Goal: Task Accomplishment & Management: Use online tool/utility

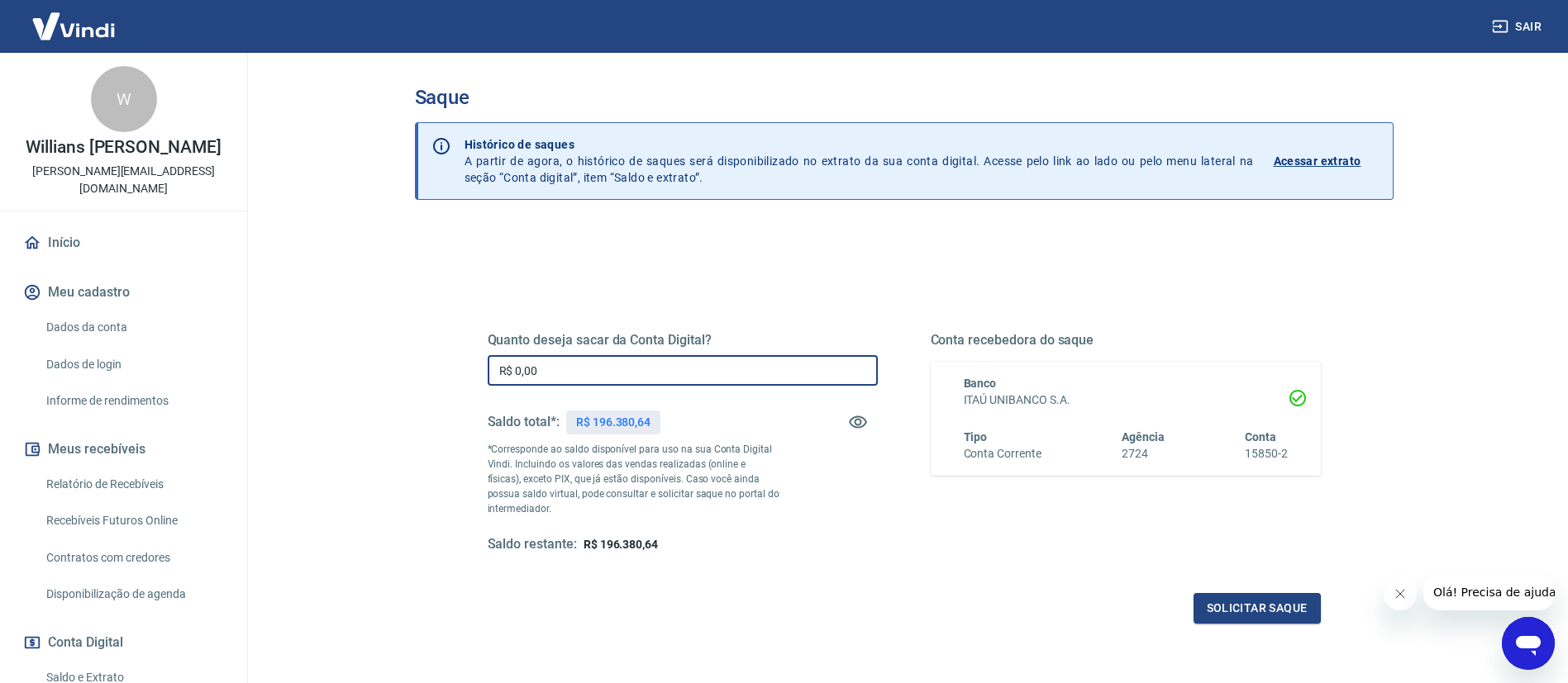
click at [688, 363] on input "R$ 0,00" at bounding box center [682, 370] width 390 height 31
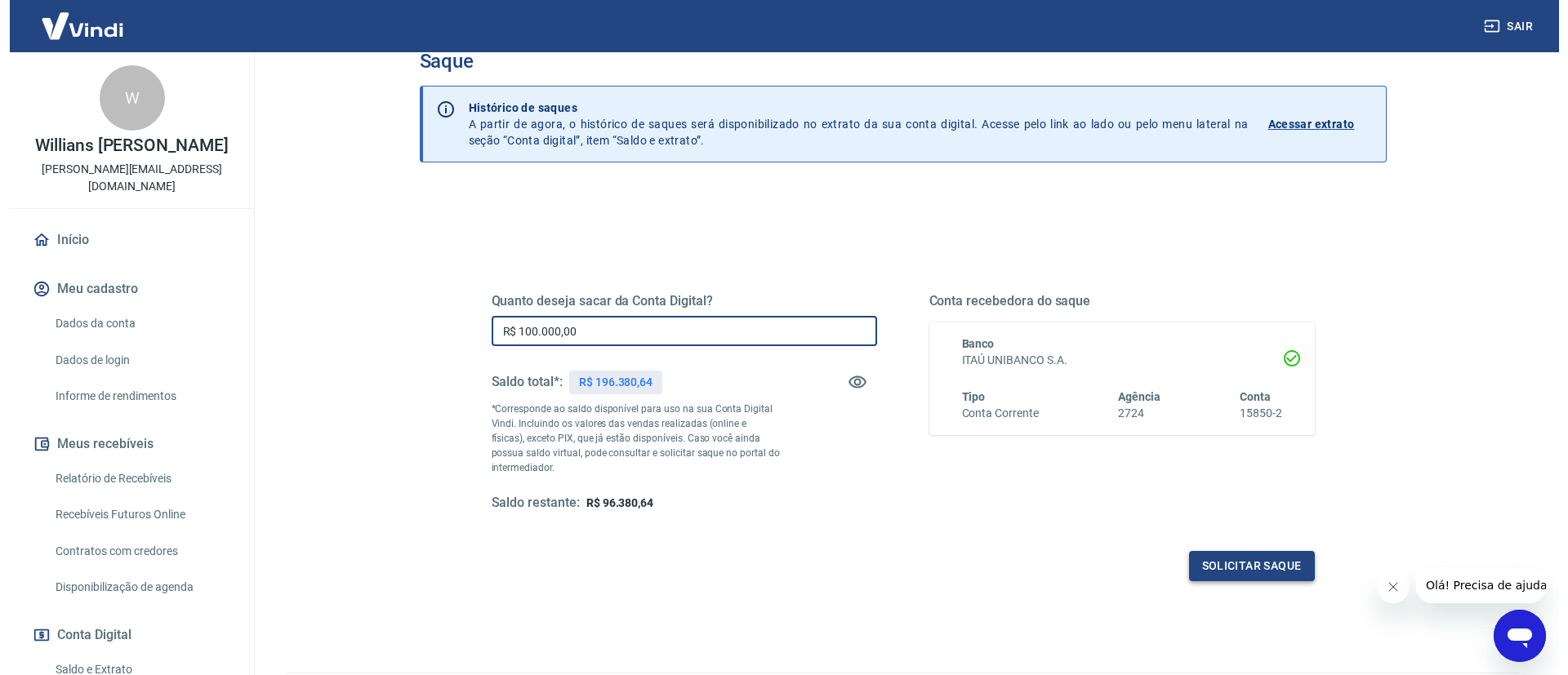
scroll to position [123, 0]
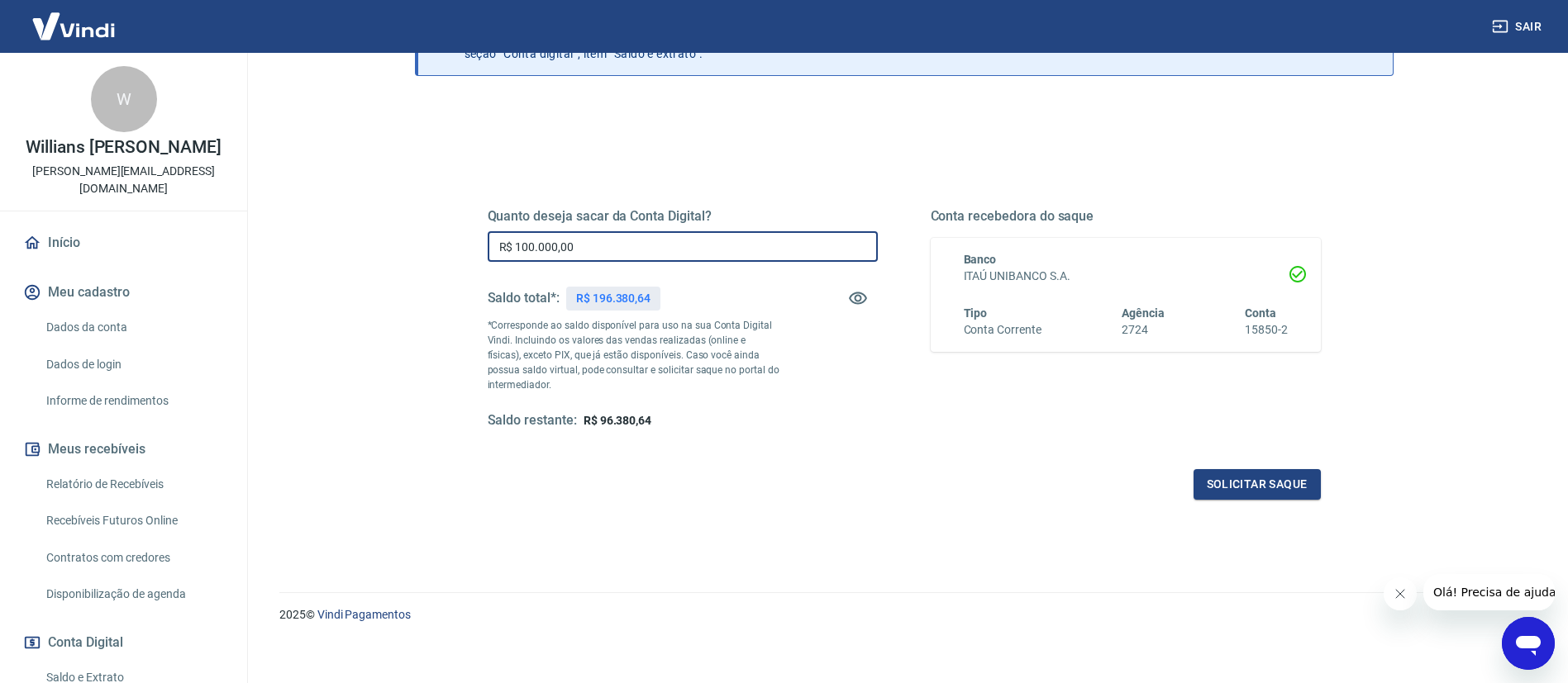
click at [530, 246] on input "R$ 100.000,00" at bounding box center [682, 246] width 390 height 31
type input "R$ 150.000,00"
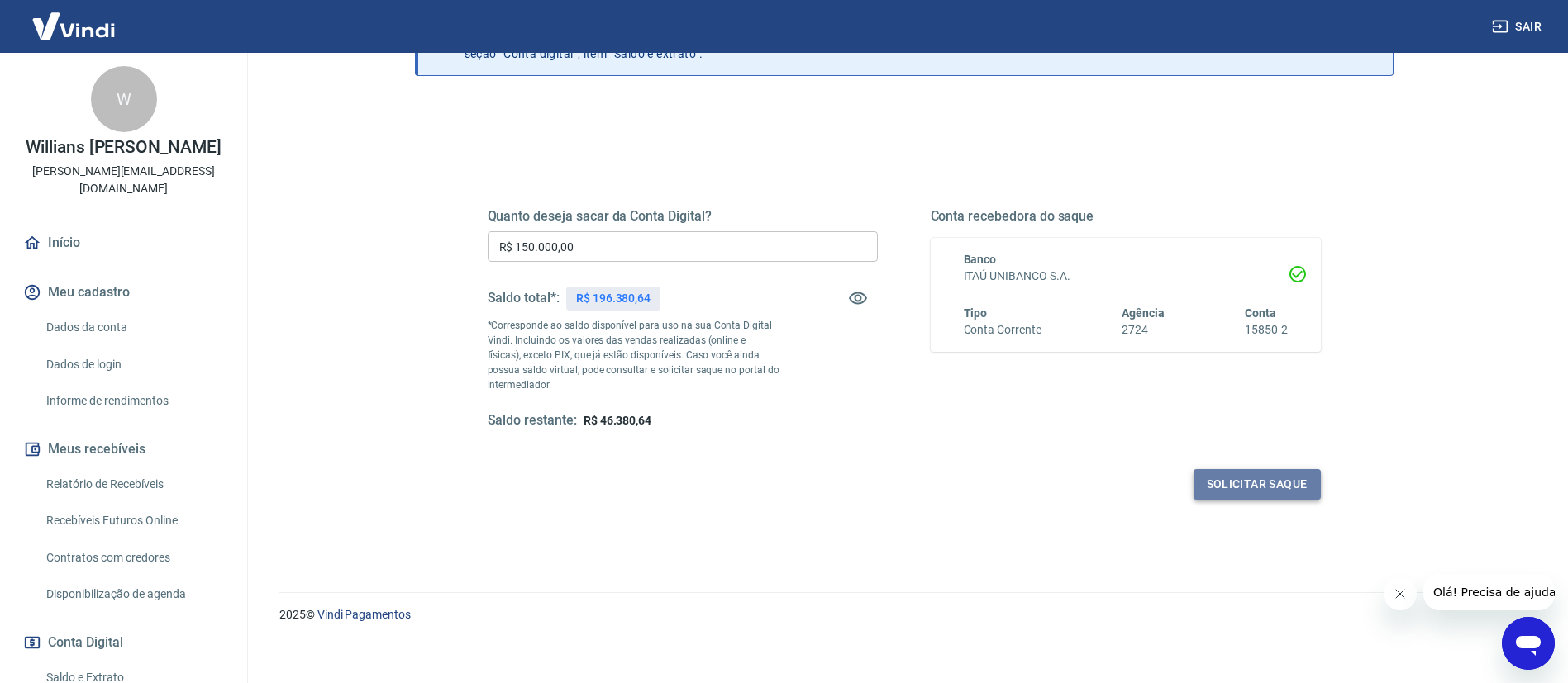
click at [1264, 493] on button "Solicitar saque" at bounding box center [1257, 484] width 127 height 31
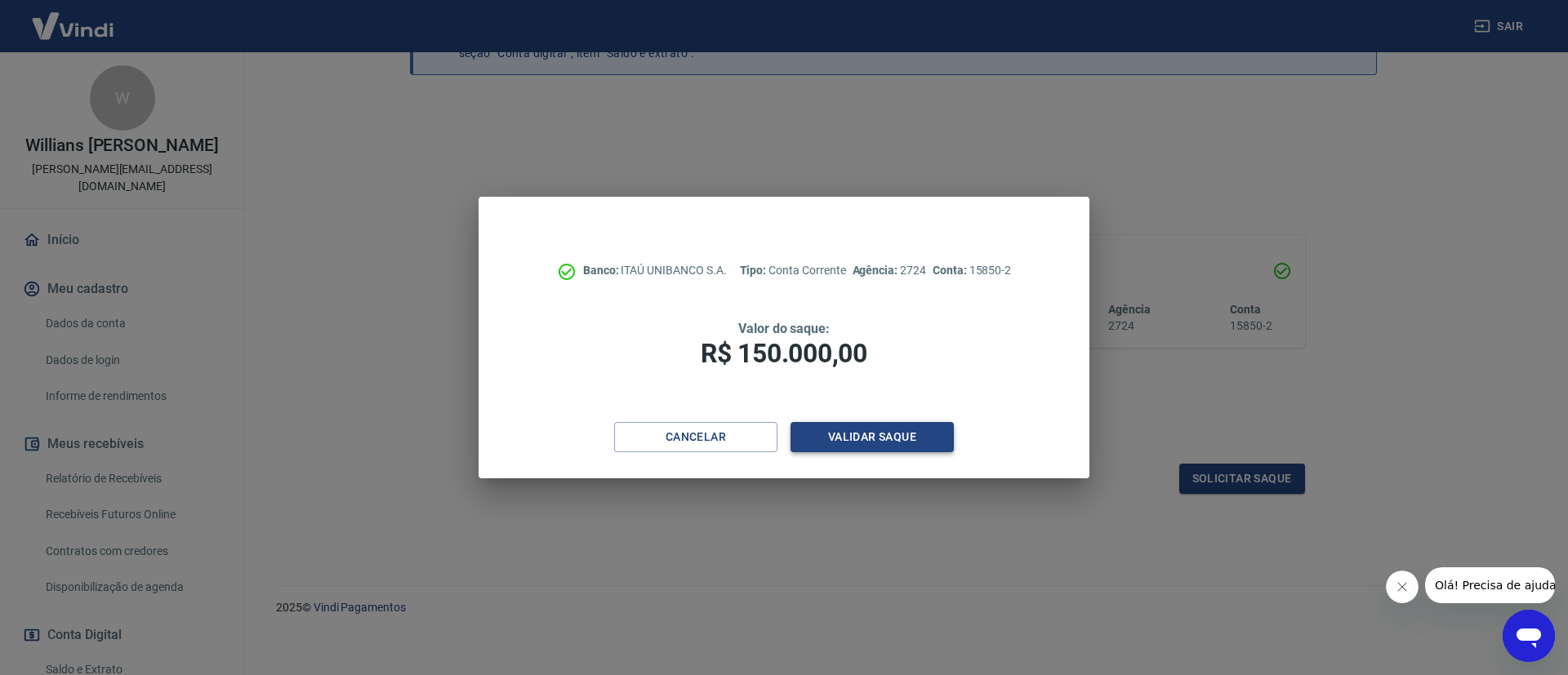
click at [865, 429] on button "Validar saque" at bounding box center [871, 437] width 163 height 30
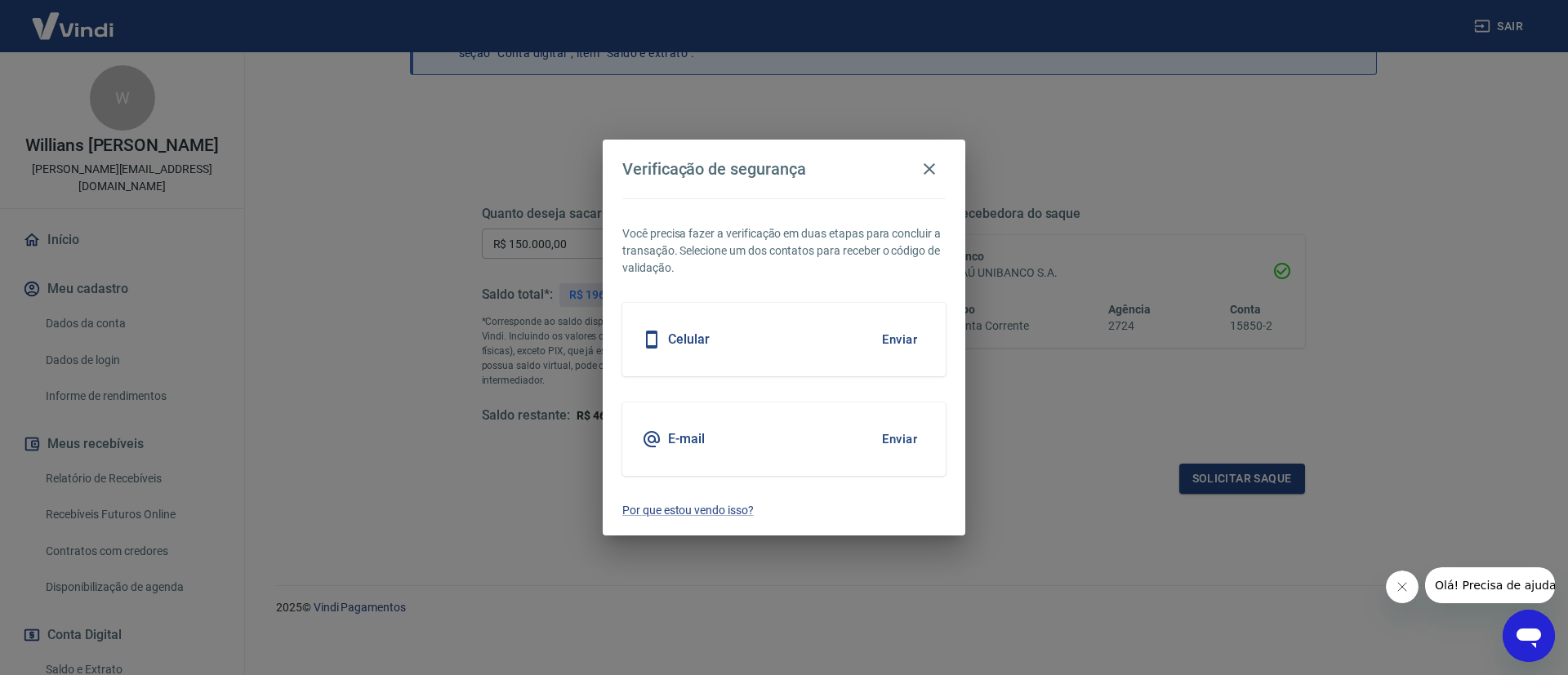
click at [907, 433] on button "Enviar" at bounding box center [900, 439] width 53 height 34
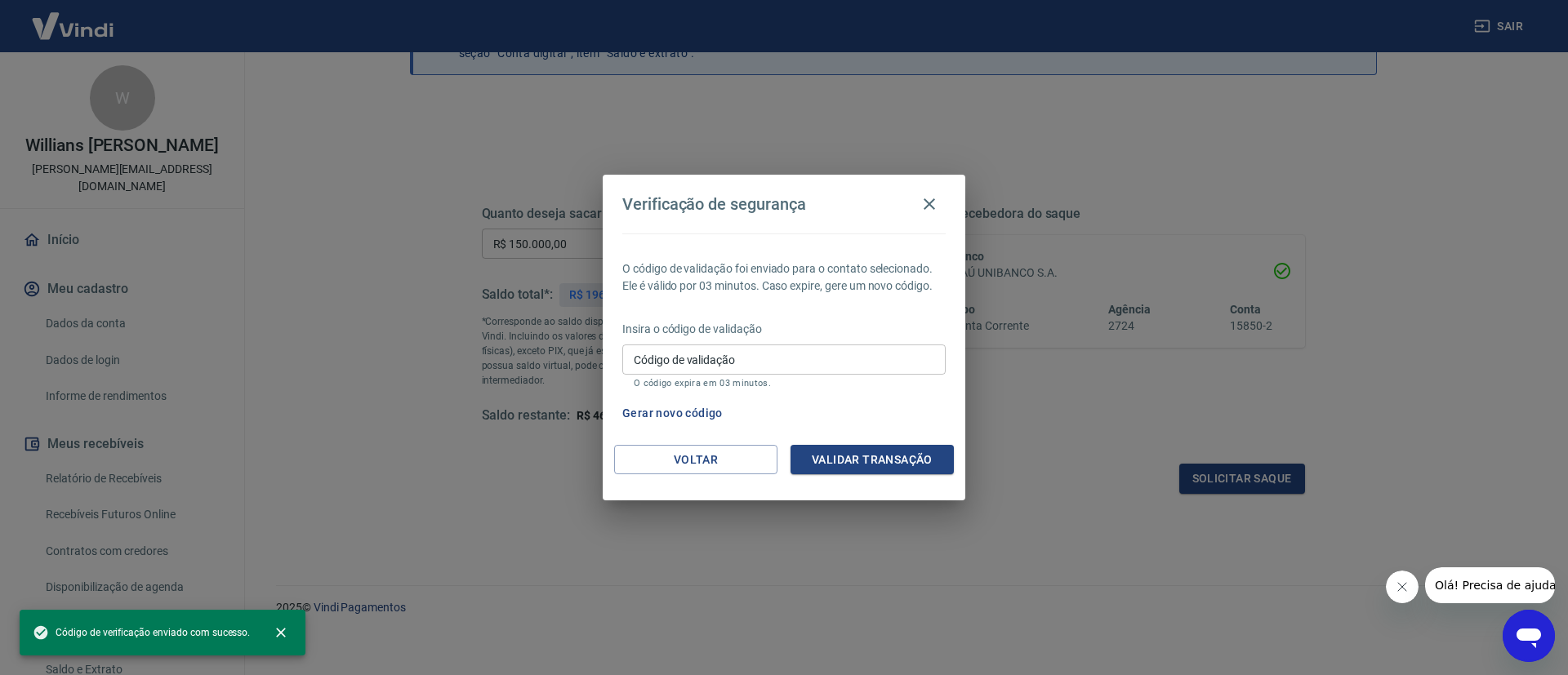
click at [832, 371] on input "Código de validação" at bounding box center [784, 359] width 323 height 30
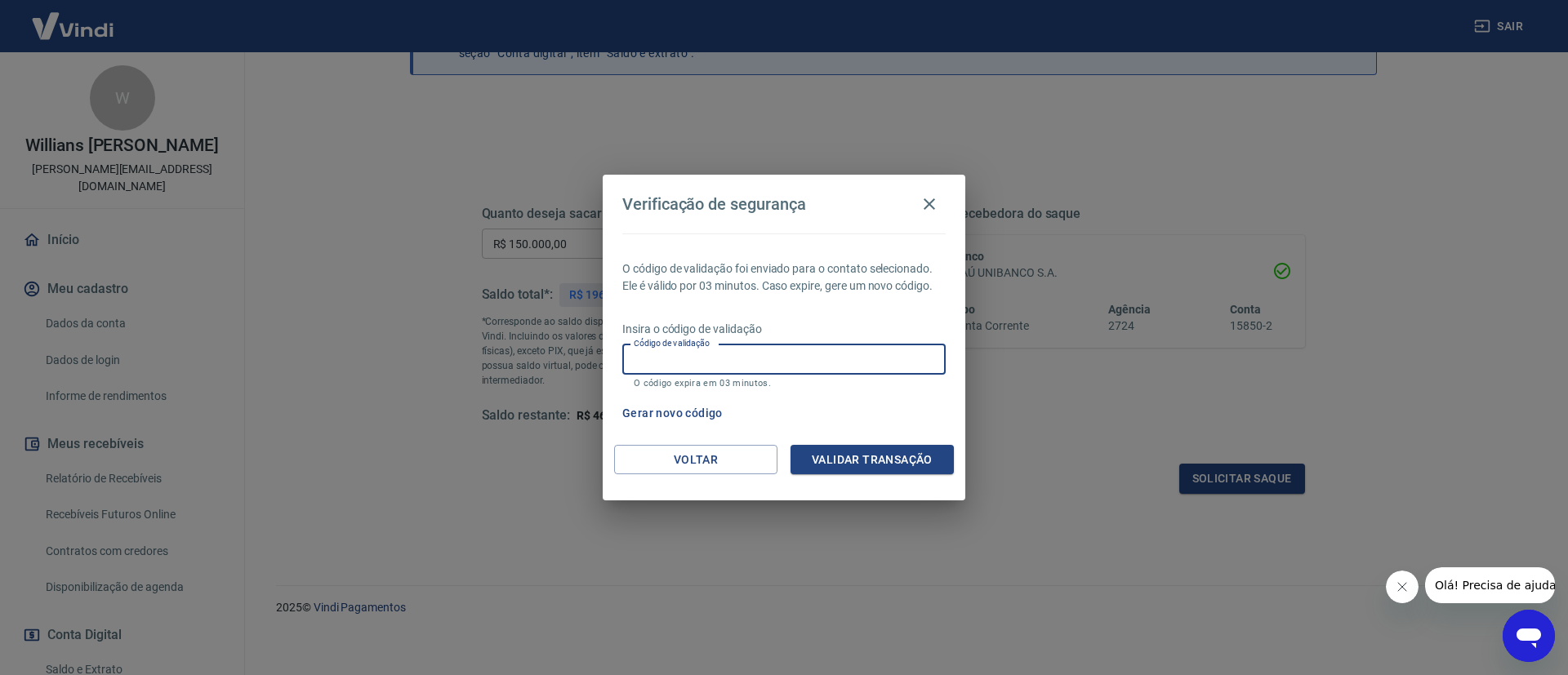
paste input "533540"
type input "533540"
click at [850, 457] on button "Validar transação" at bounding box center [871, 459] width 163 height 30
